Goal: Task Accomplishment & Management: Manage account settings

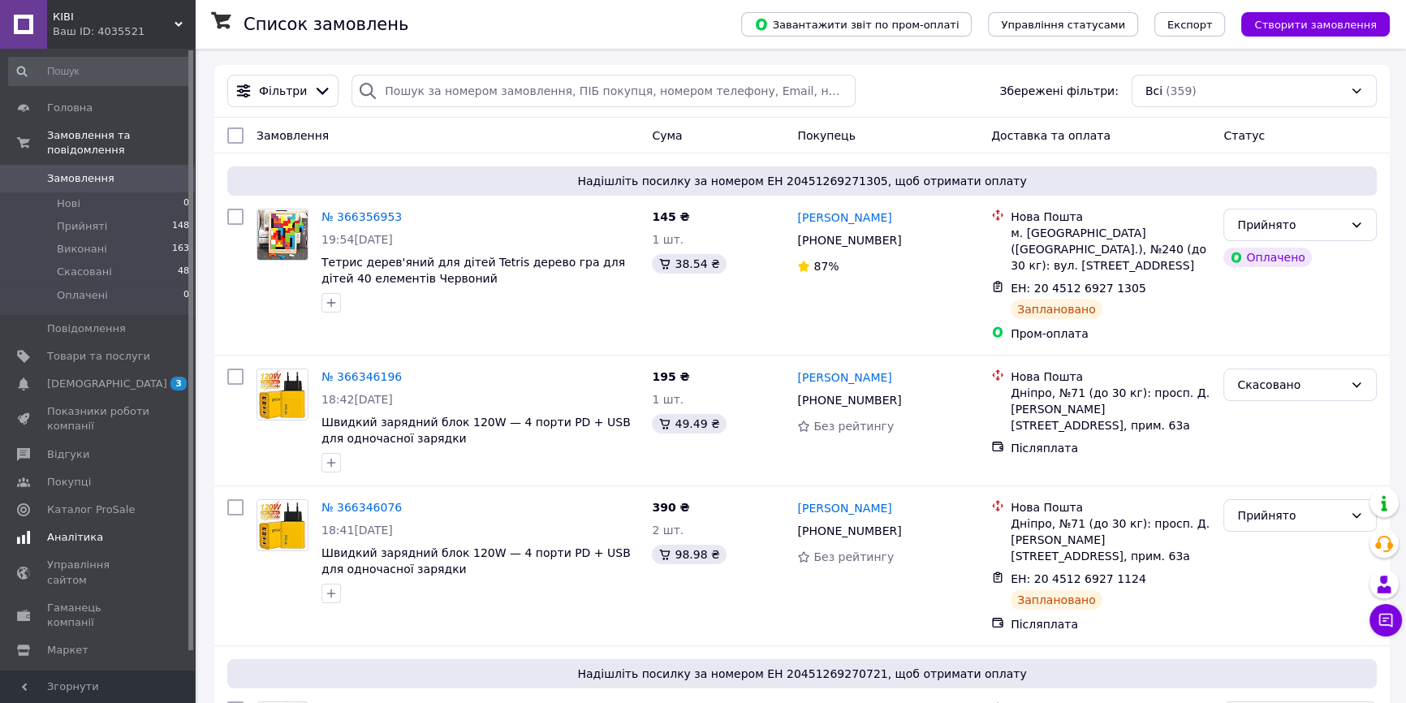
click at [106, 377] on span "[DEMOGRAPHIC_DATA]" at bounding box center [98, 384] width 103 height 15
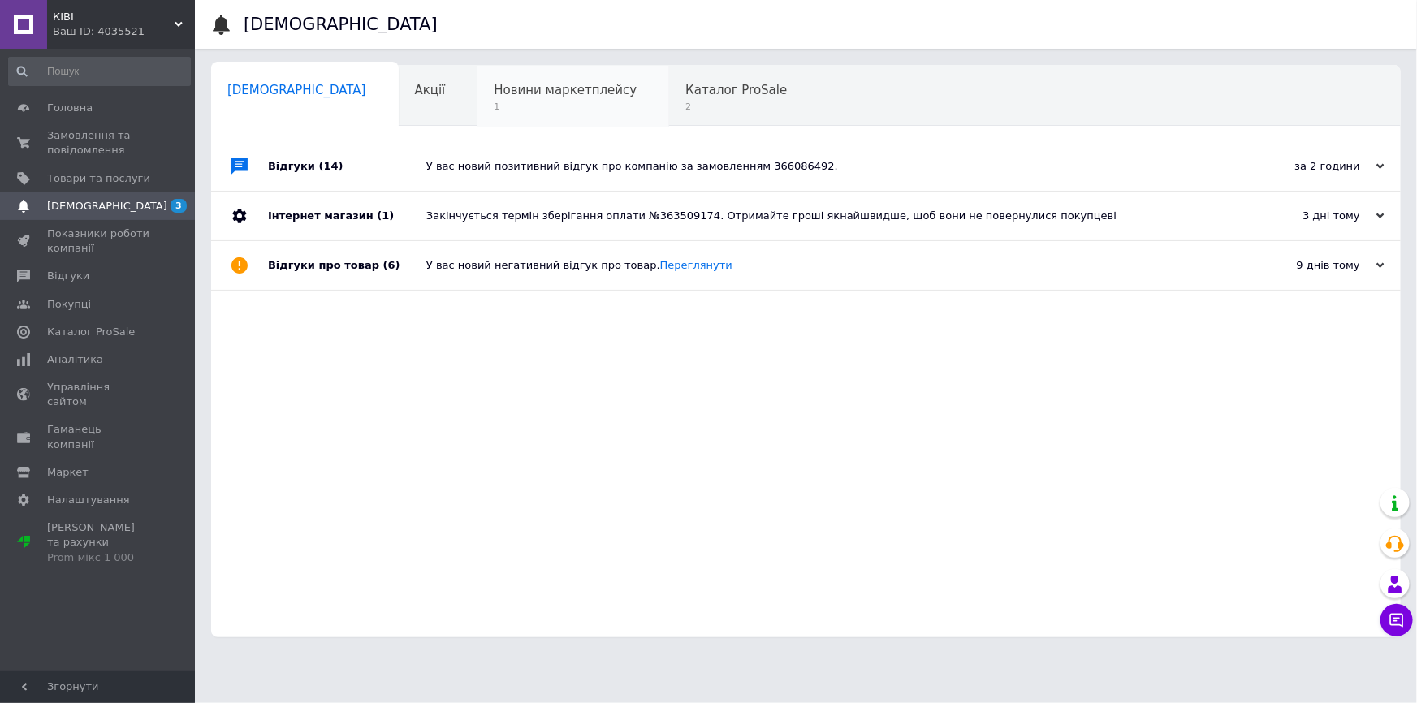
click at [521, 109] on span "1" at bounding box center [565, 107] width 143 height 12
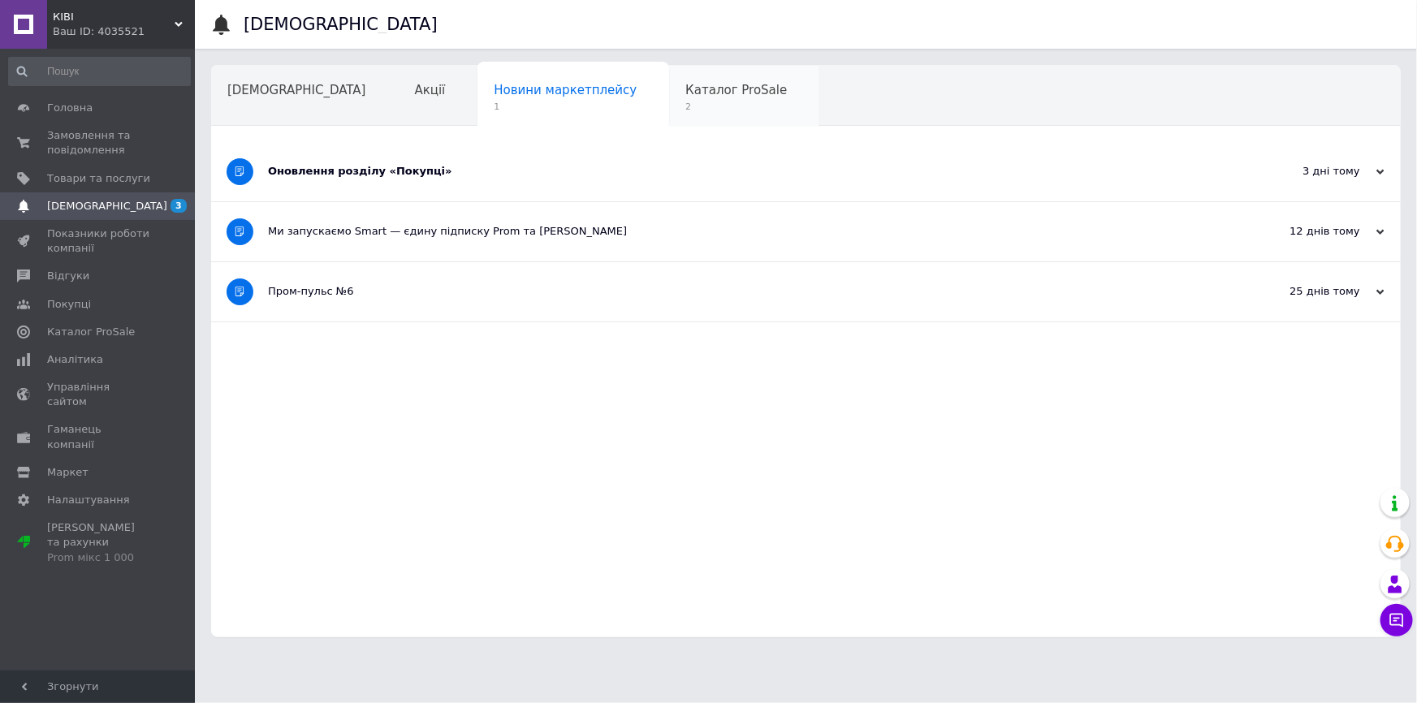
click at [685, 106] on span "2" at bounding box center [735, 107] width 101 height 12
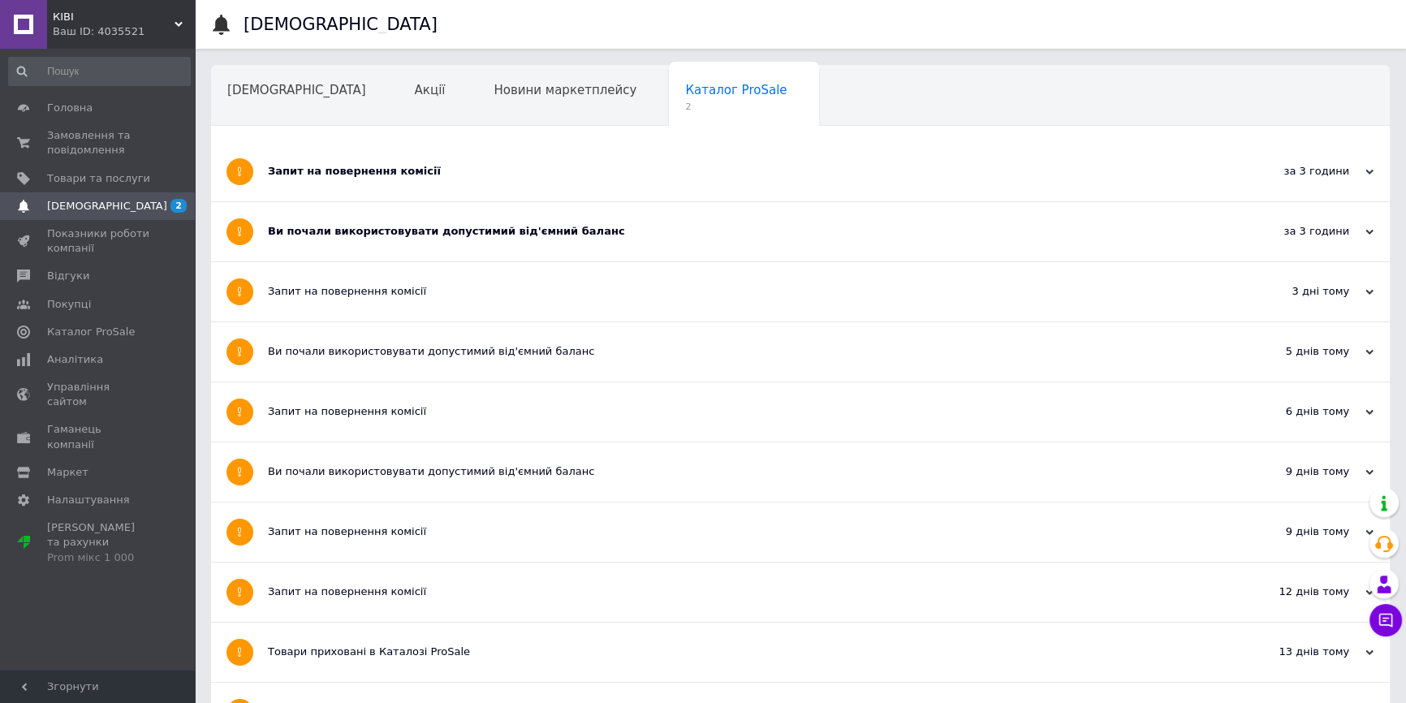
click at [454, 222] on div "Ви почали використовувати допустимий від'ємний баланс" at bounding box center [739, 231] width 943 height 59
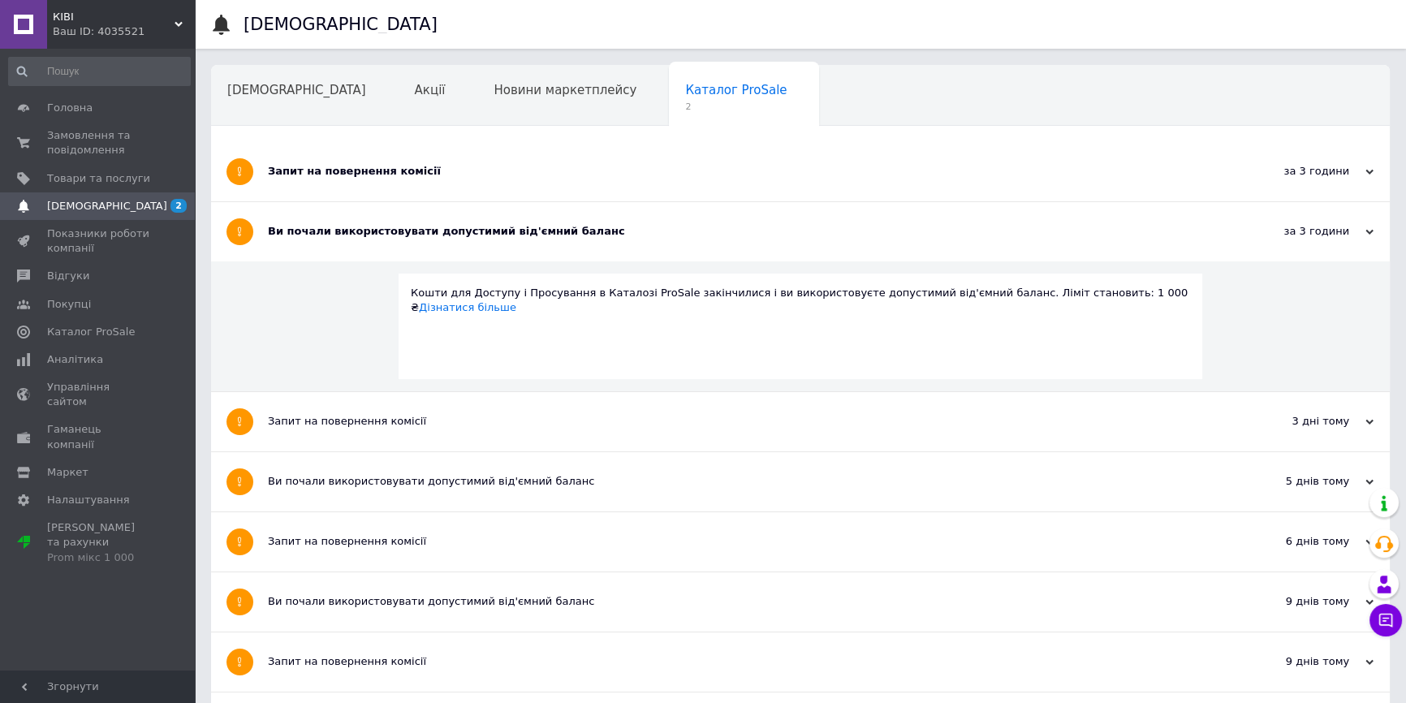
click at [436, 170] on div "Запит на повернення комісії" at bounding box center [739, 171] width 943 height 15
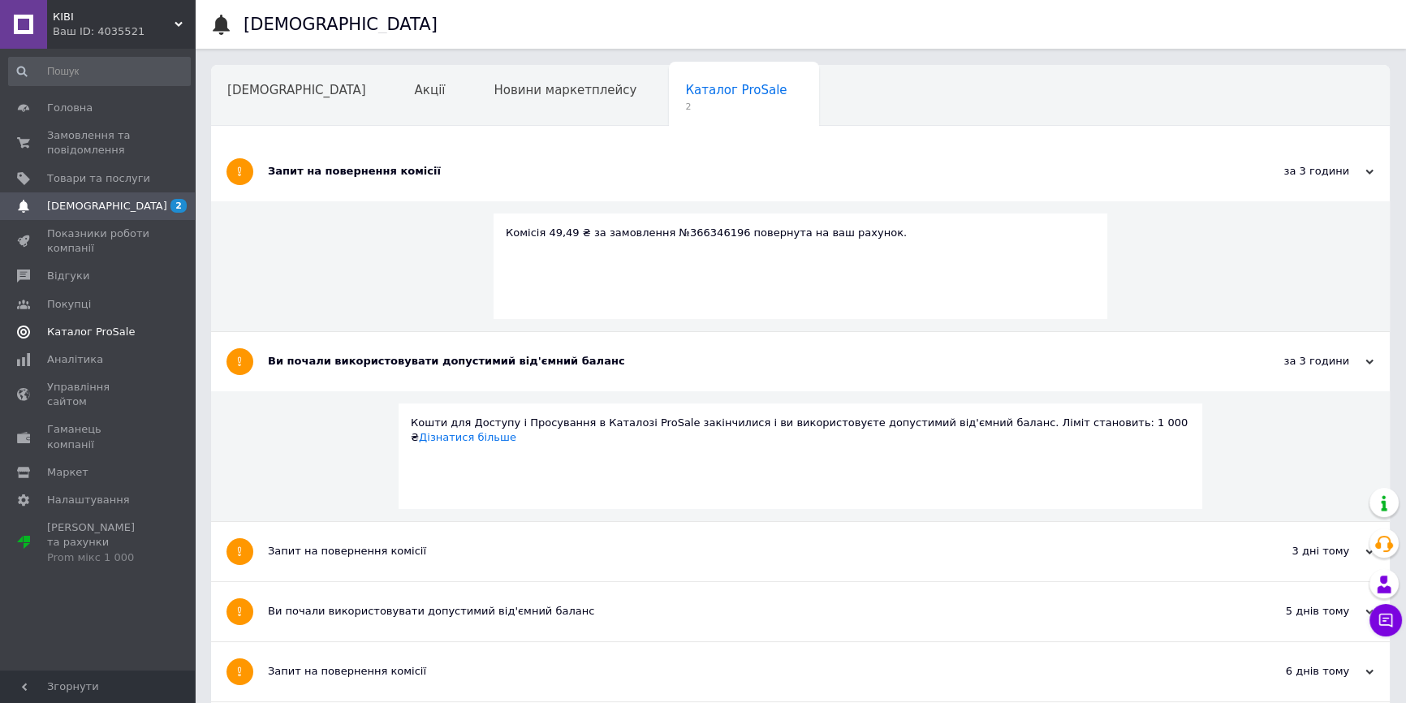
click at [120, 330] on span "Каталог ProSale" at bounding box center [91, 332] width 88 height 15
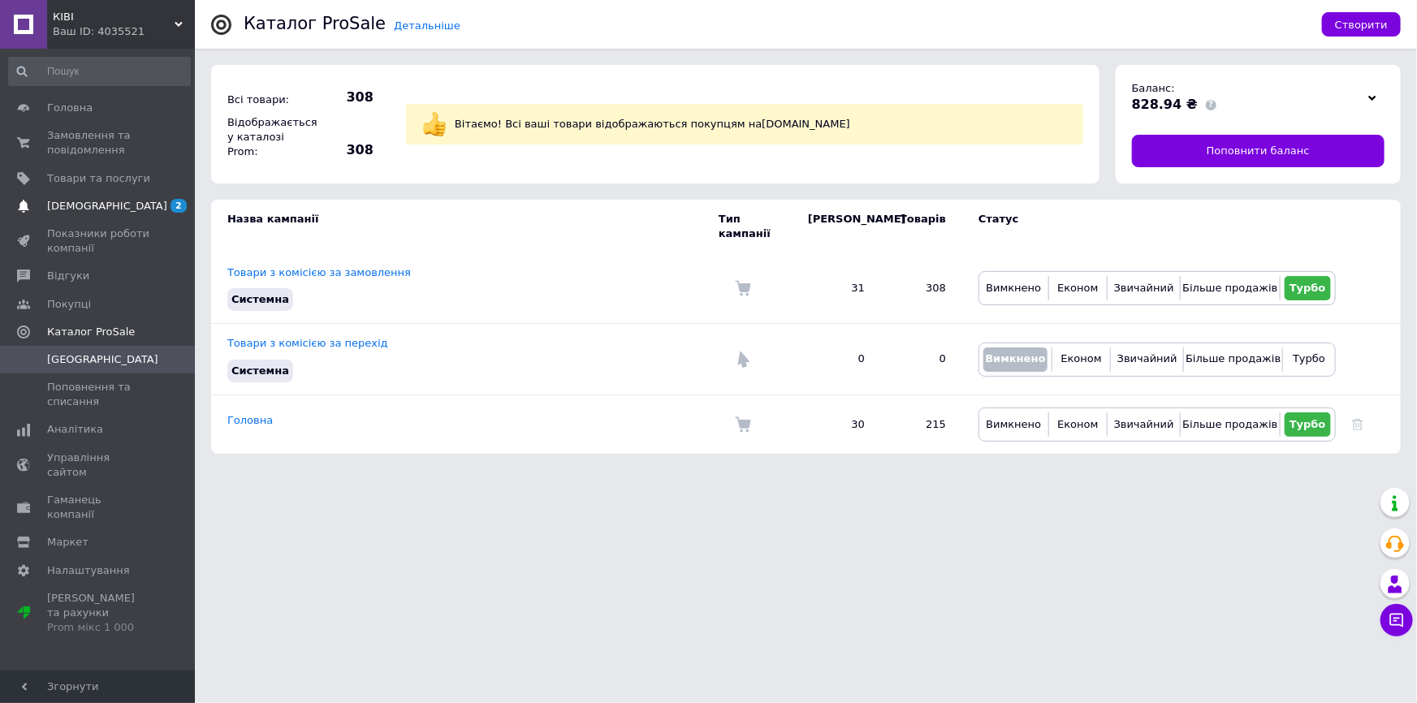
click at [138, 206] on span "[DEMOGRAPHIC_DATA]" at bounding box center [98, 206] width 103 height 15
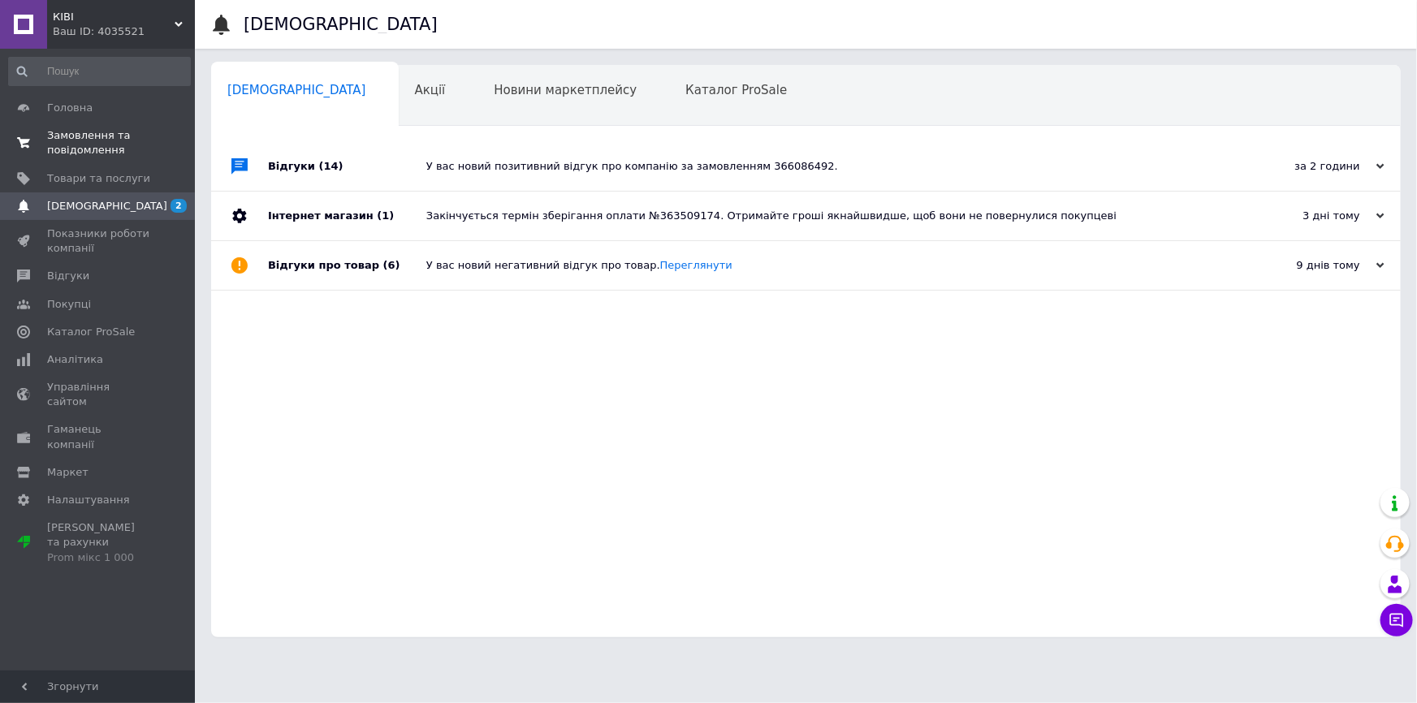
click at [91, 140] on span "Замовлення та повідомлення" at bounding box center [98, 142] width 103 height 29
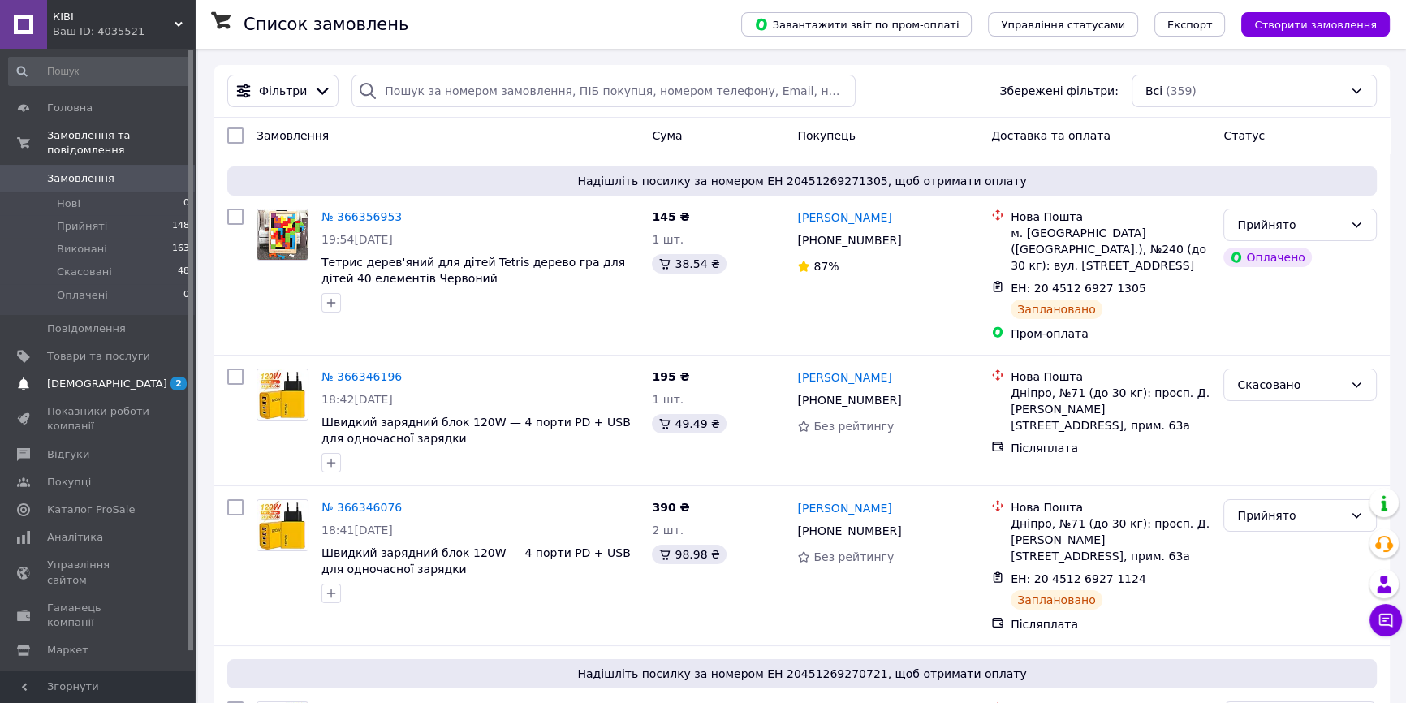
click at [103, 377] on span "[DEMOGRAPHIC_DATA]" at bounding box center [107, 384] width 120 height 15
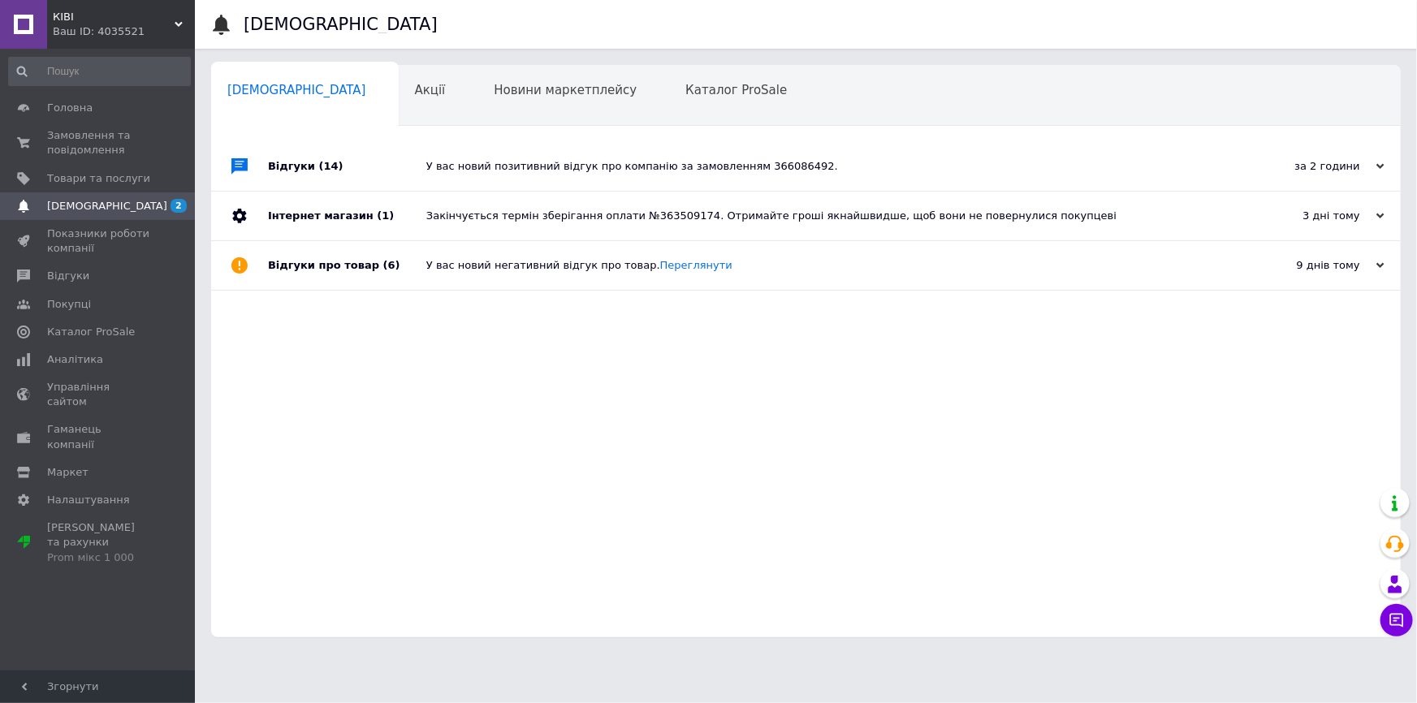
click at [499, 155] on div "У вас новий позитивний відгук про компанію за замовленням 366086492." at bounding box center [824, 166] width 796 height 49
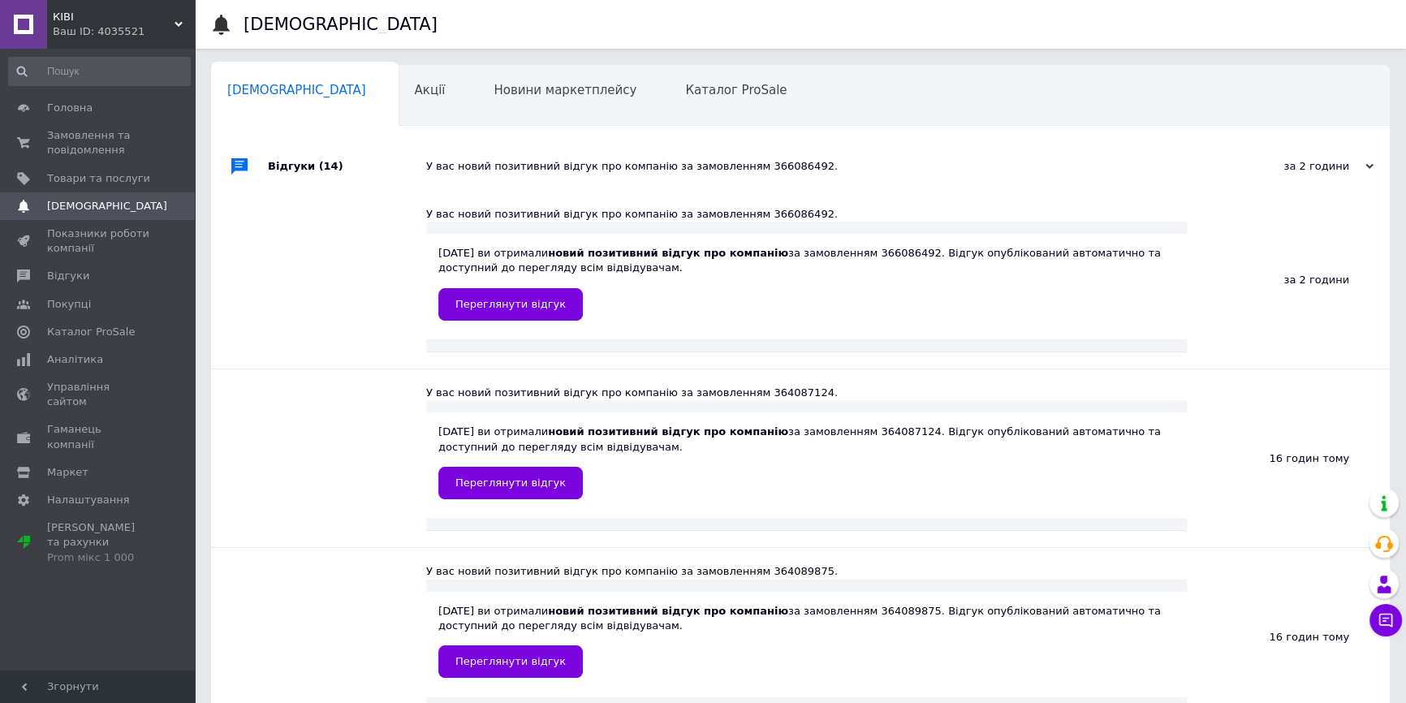
click at [485, 162] on div "У вас новий позитивний відгук про компанію за замовленням 366086492." at bounding box center [818, 166] width 785 height 15
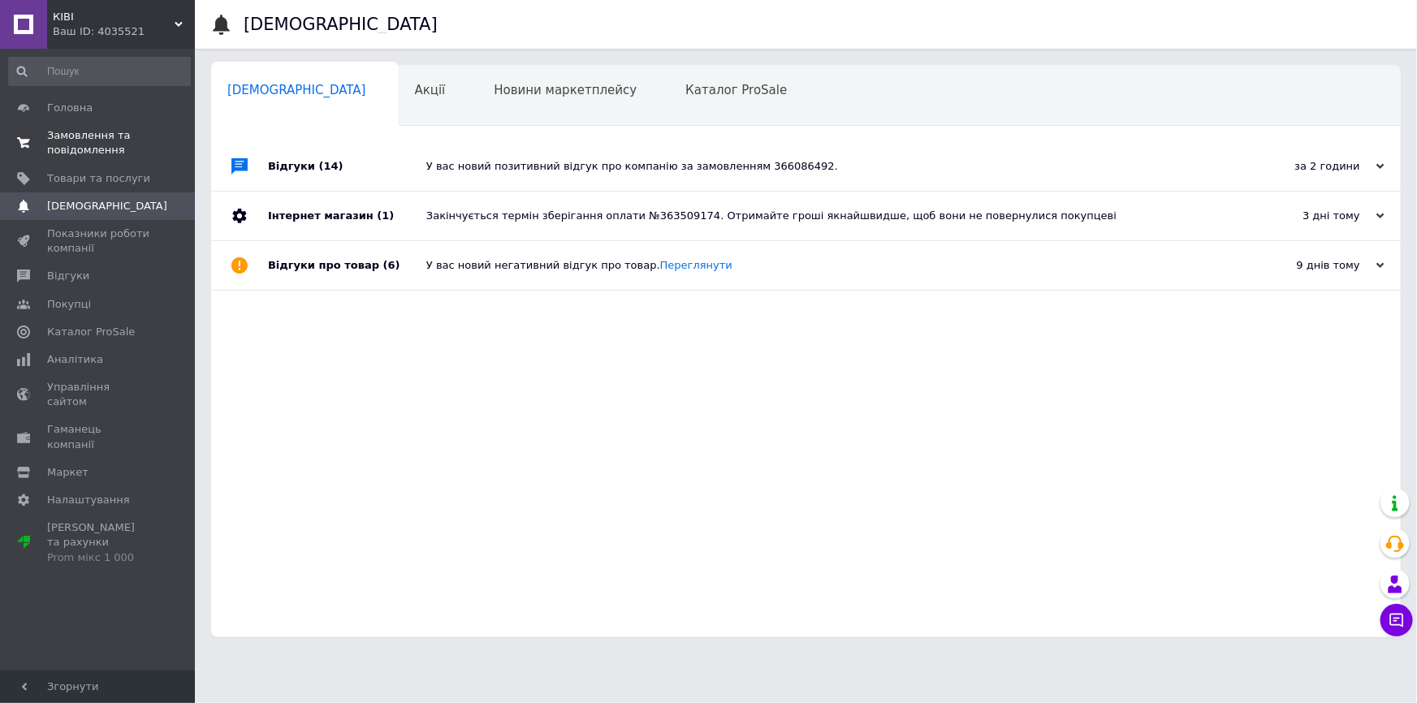
click at [117, 149] on span "Замовлення та повідомлення" at bounding box center [98, 142] width 103 height 29
